Goal: Navigation & Orientation: Find specific page/section

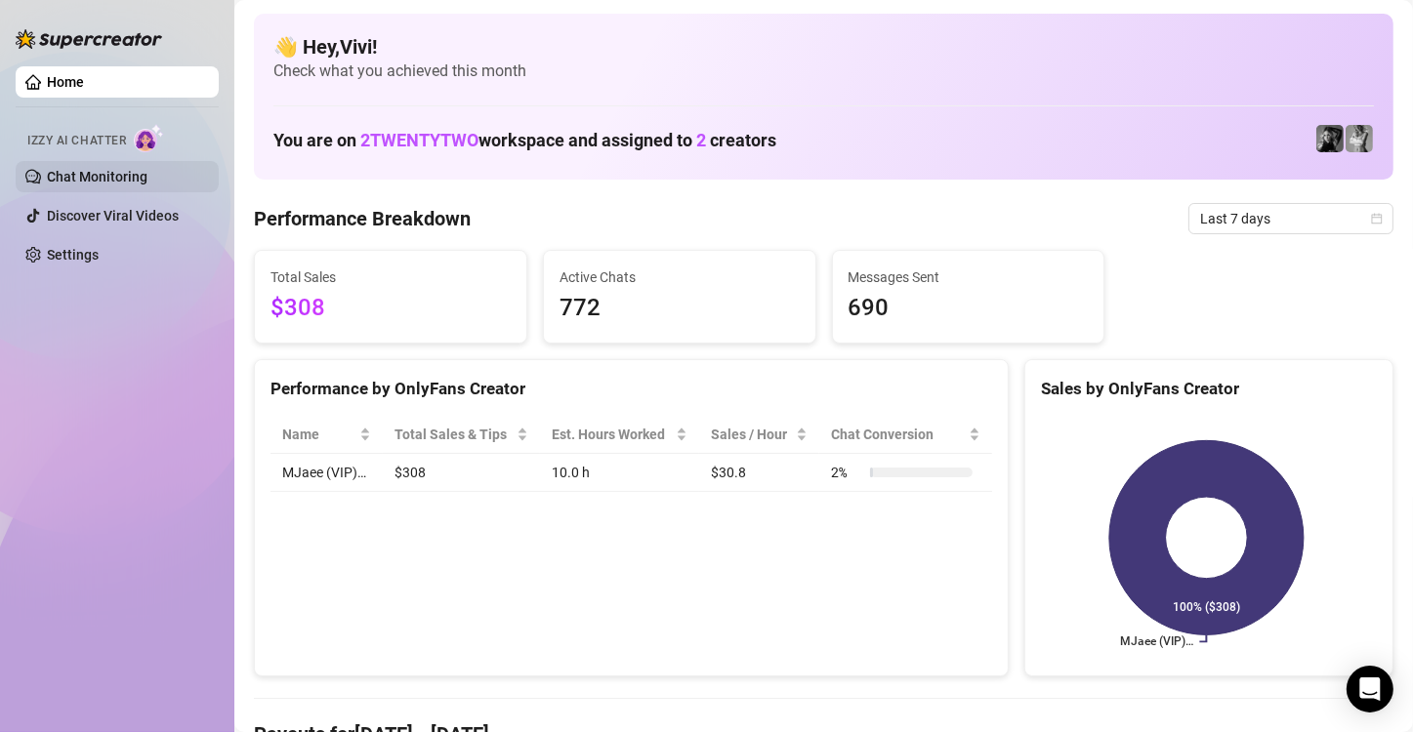
click at [98, 170] on link "Chat Monitoring" at bounding box center [97, 177] width 101 height 16
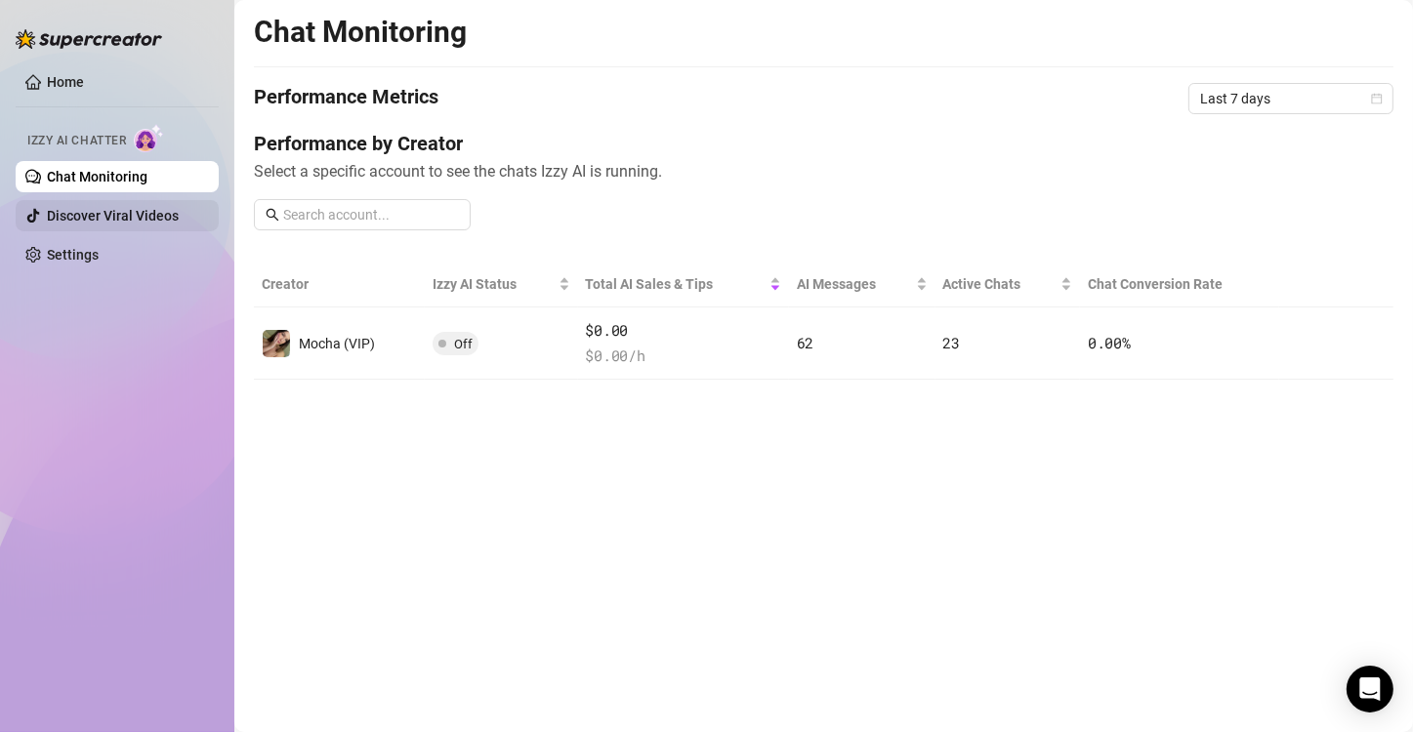
click at [109, 222] on link "Discover Viral Videos" at bounding box center [113, 216] width 132 height 16
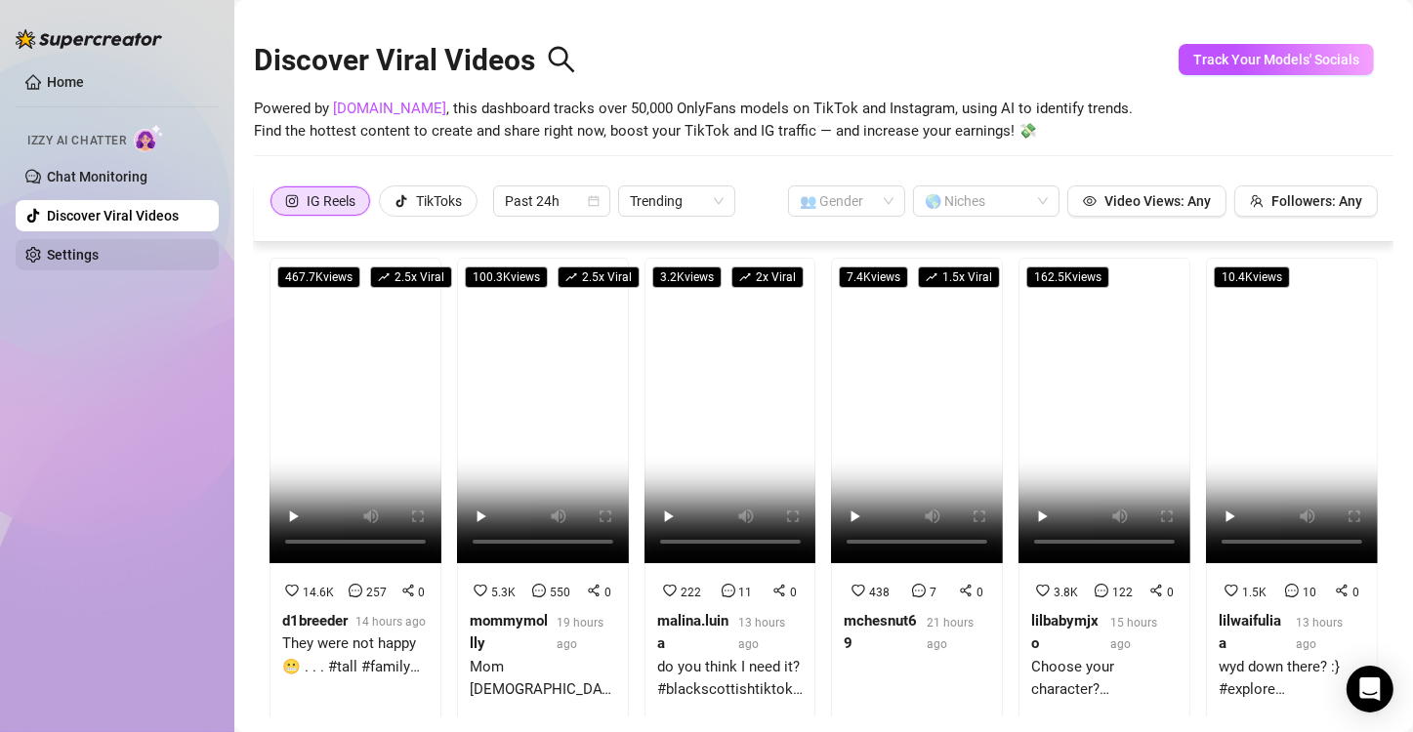
click at [56, 258] on link "Settings" at bounding box center [73, 255] width 52 height 16
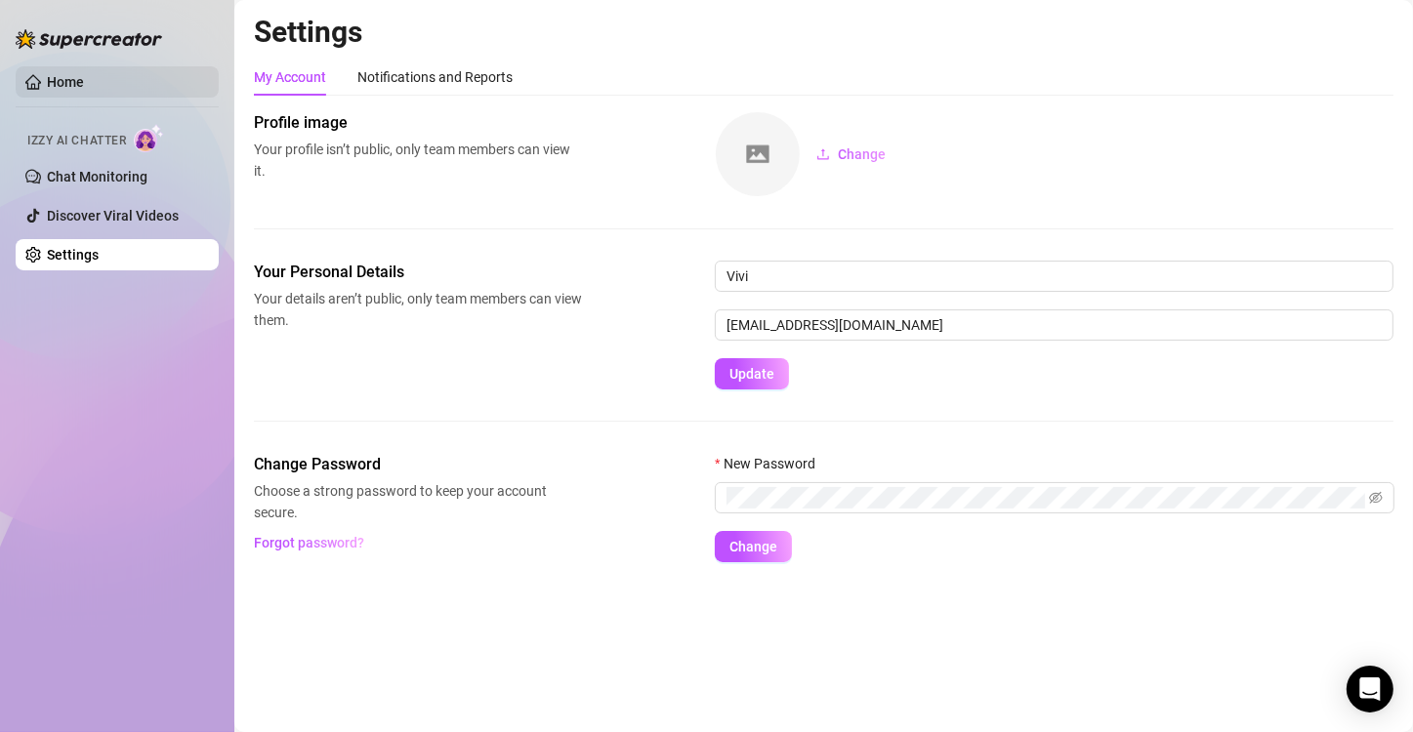
click at [54, 86] on link "Home" at bounding box center [65, 82] width 37 height 16
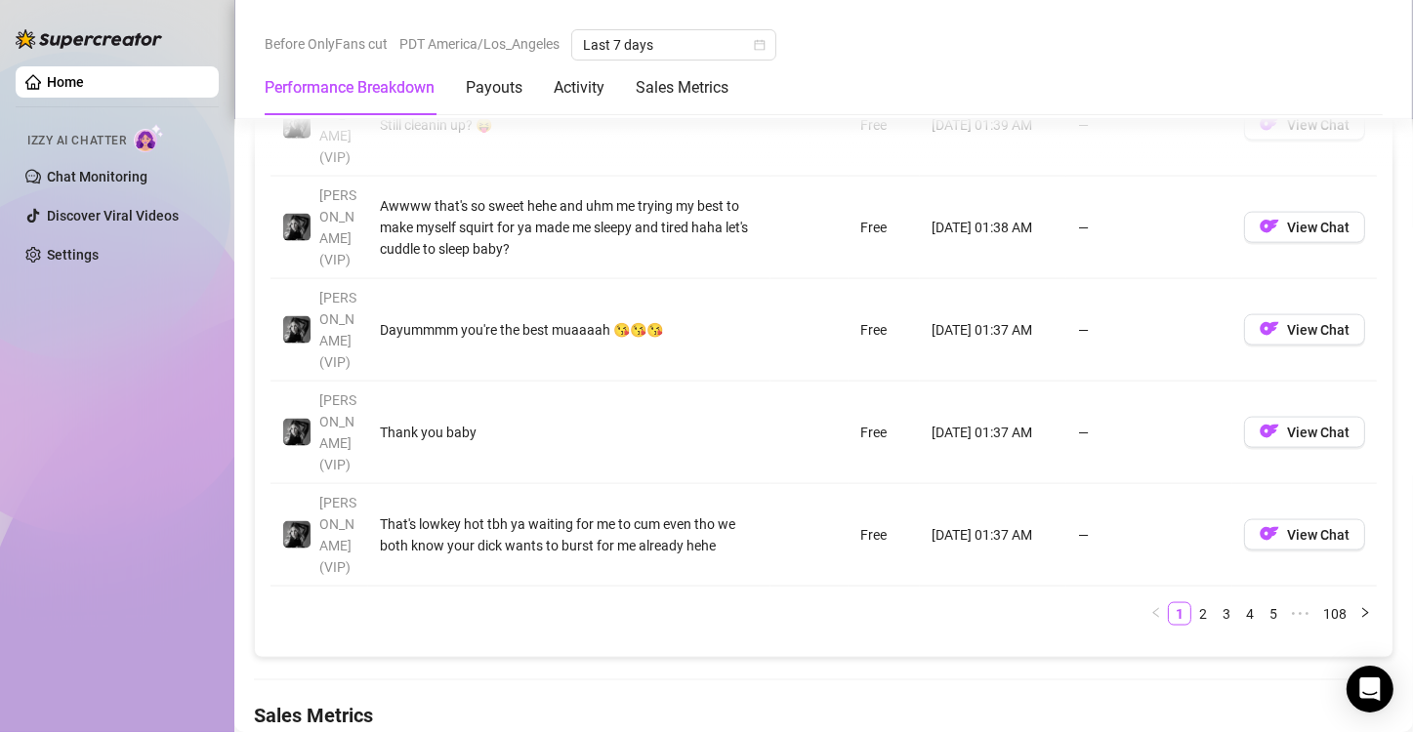
scroll to position [2535, 0]
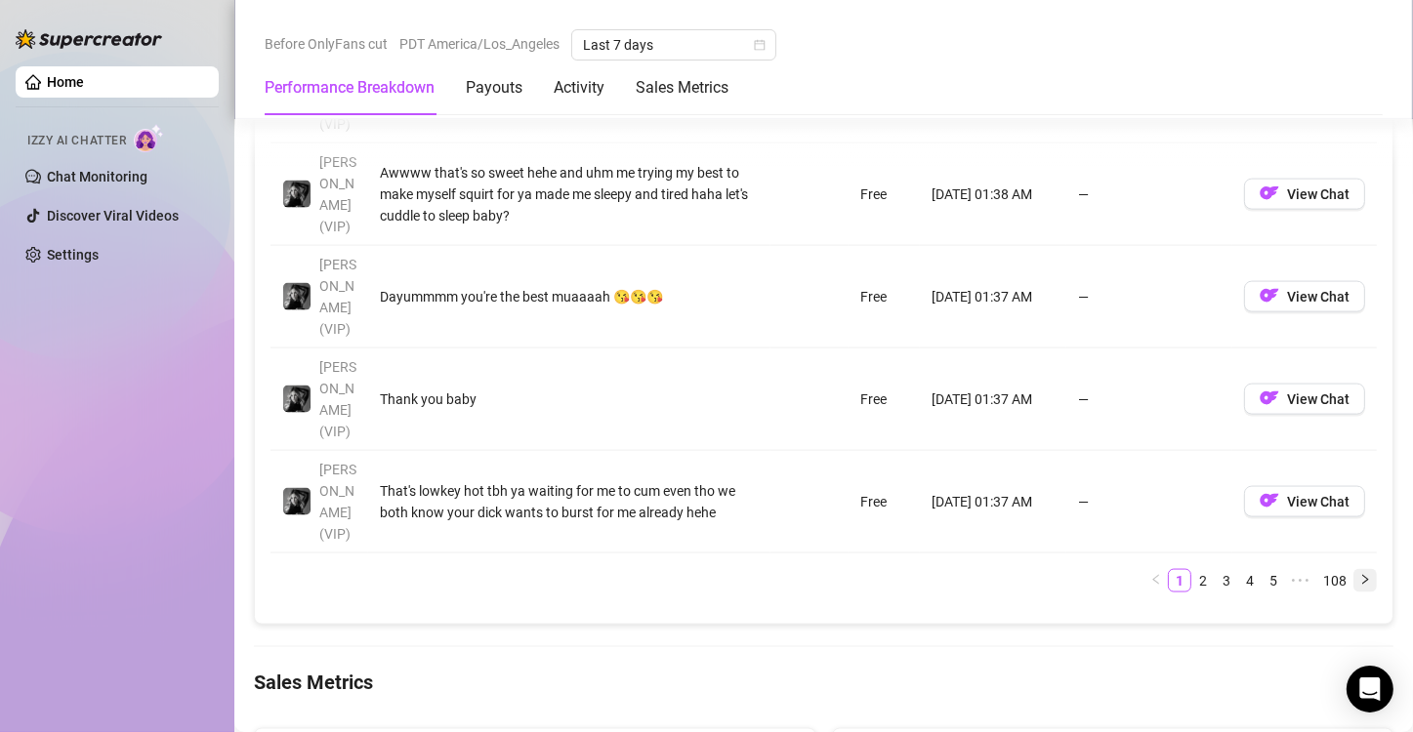
click at [1359, 574] on icon "right" at bounding box center [1365, 580] width 12 height 12
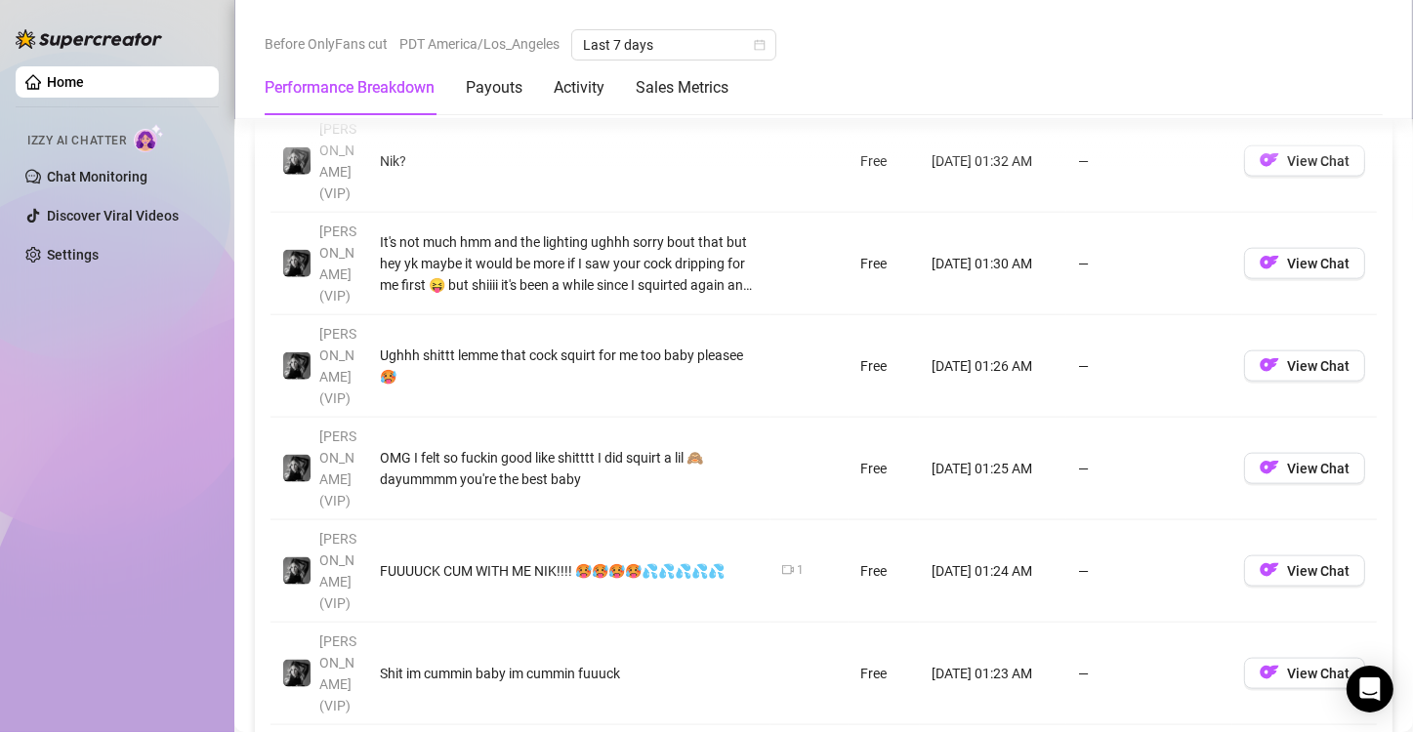
scroll to position [2438, 0]
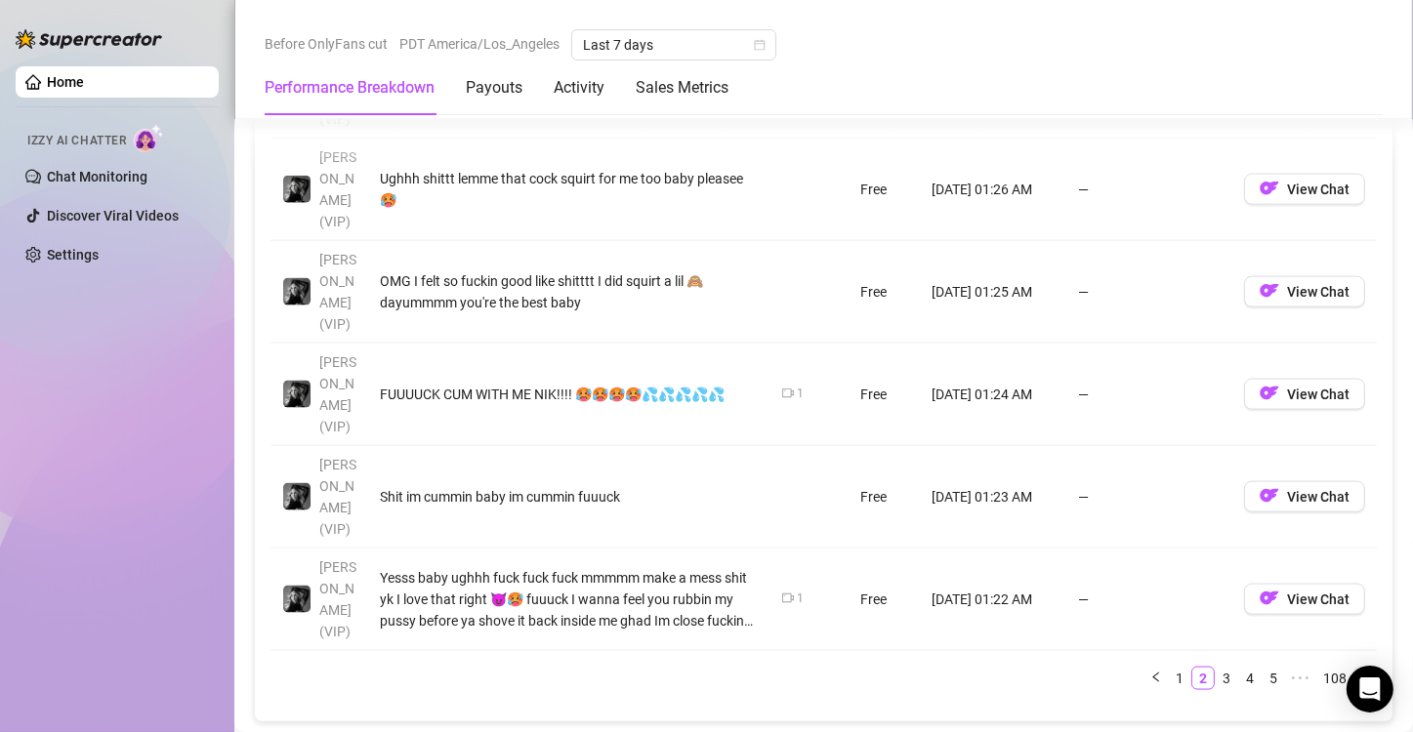
click at [1359, 672] on icon "right" at bounding box center [1365, 678] width 12 height 12
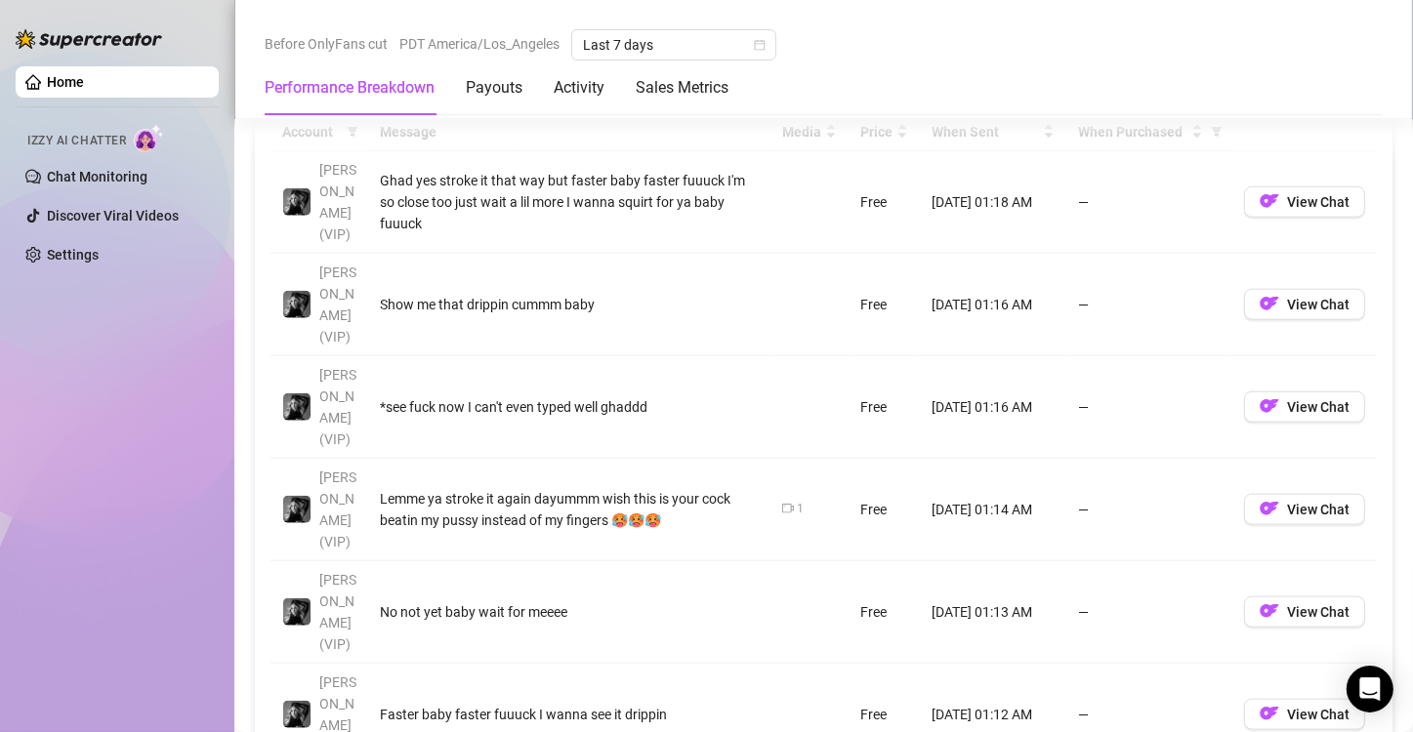
scroll to position [1852, 0]
